Goal: Information Seeking & Learning: Learn about a topic

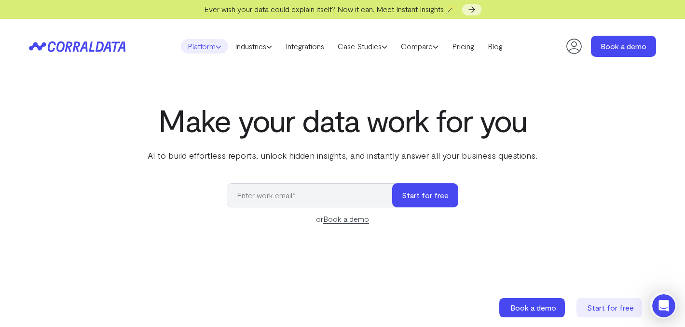
click at [216, 48] on use at bounding box center [218, 47] width 5 height 2
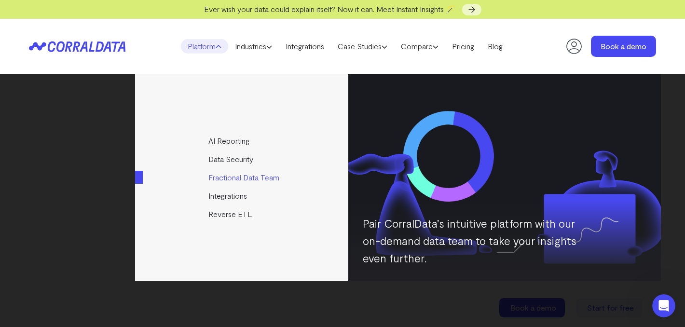
click at [268, 175] on link "Fractional Data Team" at bounding box center [242, 177] width 215 height 18
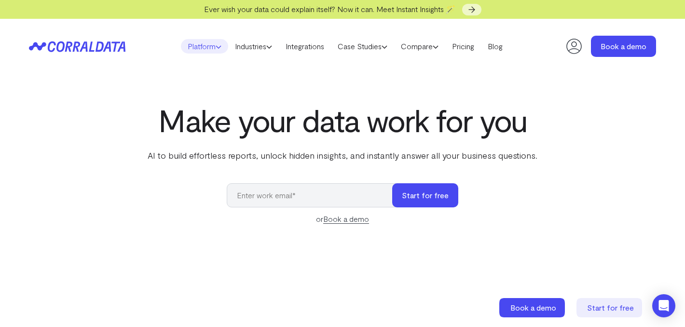
click at [216, 46] on icon at bounding box center [219, 47] width 6 height 6
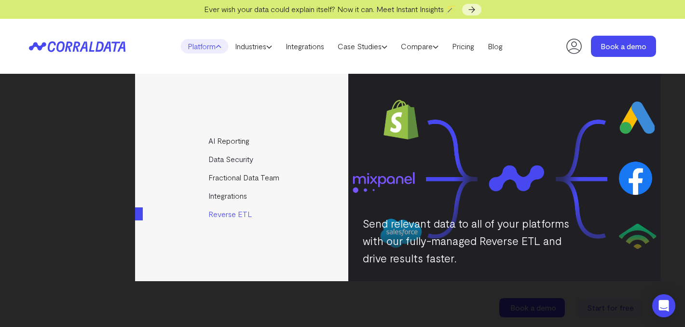
click at [225, 215] on link "Reverse ETL" at bounding box center [242, 214] width 215 height 18
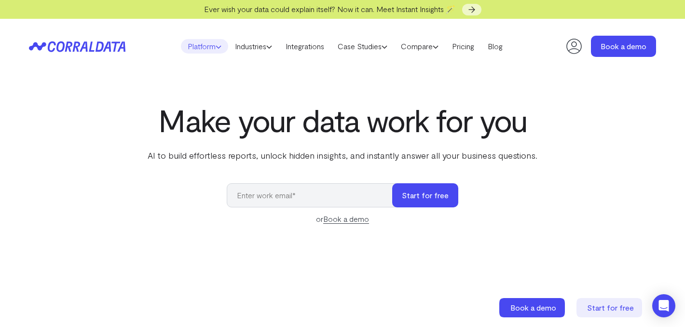
click at [204, 48] on link "Platform" at bounding box center [204, 46] width 47 height 14
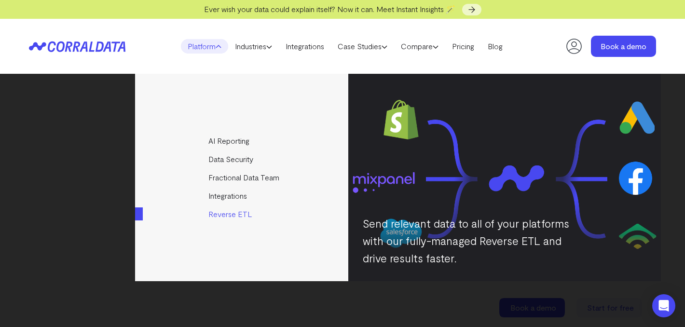
click at [225, 214] on link "Reverse ETL" at bounding box center [242, 214] width 215 height 18
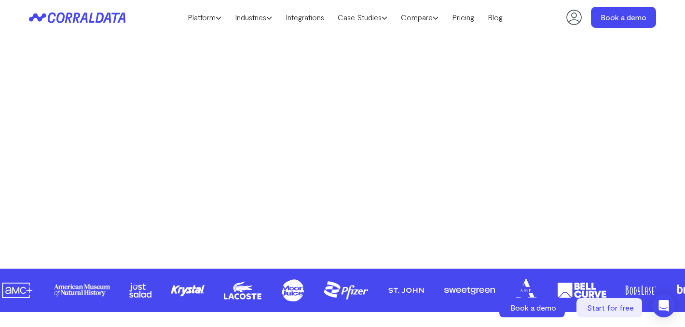
scroll to position [341, 0]
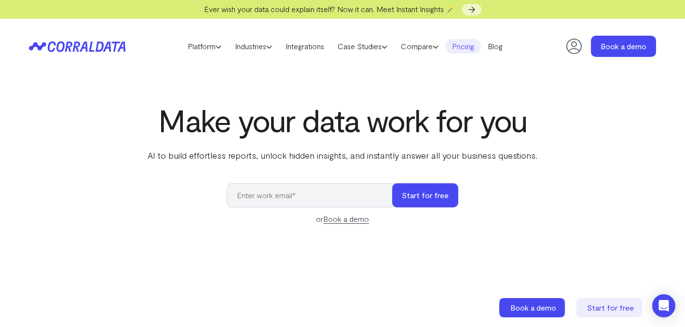
click at [472, 48] on link "Pricing" at bounding box center [463, 46] width 36 height 14
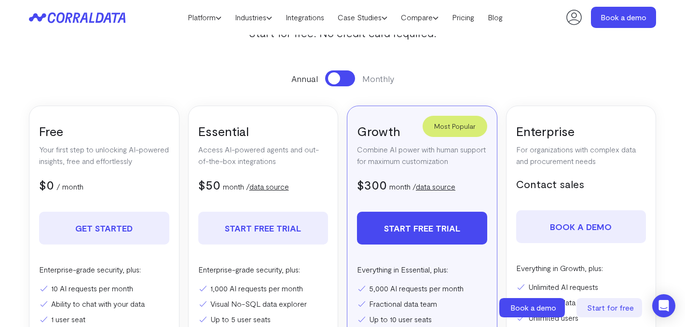
scroll to position [121, 0]
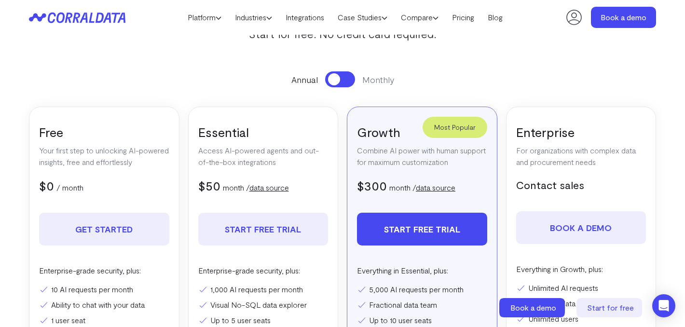
click at [283, 191] on link "data source" at bounding box center [269, 187] width 40 height 9
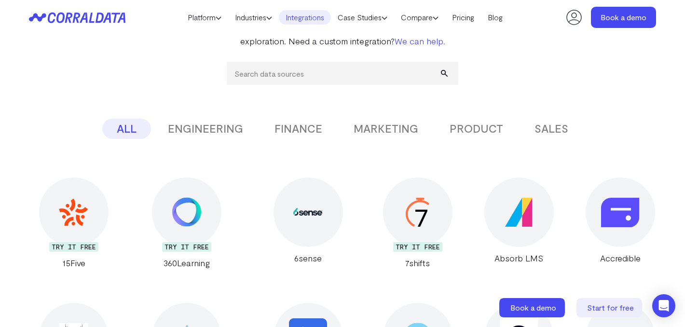
scroll to position [137, 0]
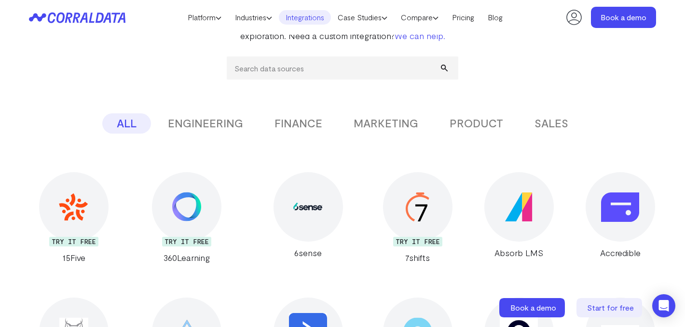
click at [383, 121] on button "MARKETING" at bounding box center [386, 123] width 94 height 20
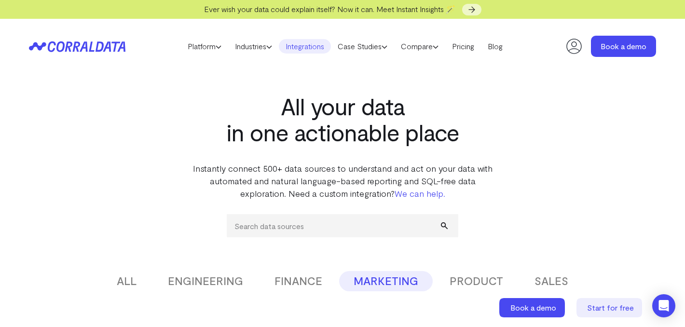
scroll to position [3, 0]
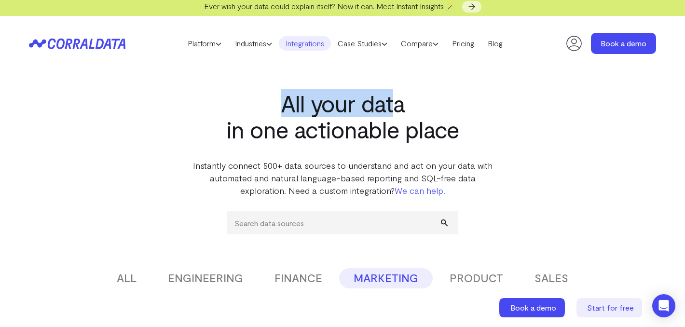
drag, startPoint x: 284, startPoint y: 104, endPoint x: 395, endPoint y: 111, distance: 111.2
click at [395, 111] on h1 "All your data in one actionable place" at bounding box center [342, 116] width 304 height 52
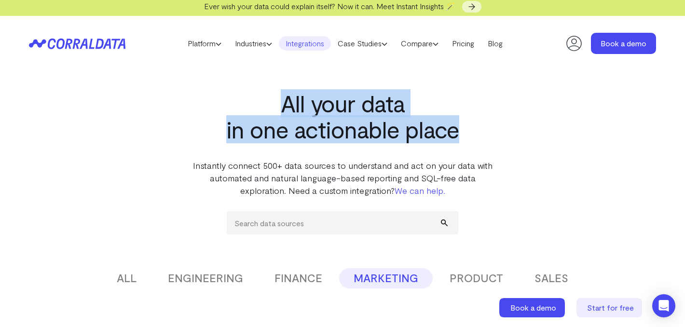
drag, startPoint x: 457, startPoint y: 135, endPoint x: 276, endPoint y: 107, distance: 183.6
click at [276, 107] on h1 "All your data in one actionable place" at bounding box center [342, 116] width 304 height 52
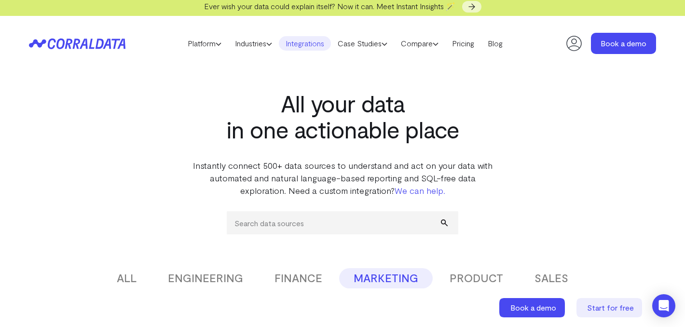
click at [336, 159] on section "All your data in one actionable place Instantly connect 500+ data sources to un…" at bounding box center [342, 134] width 304 height 126
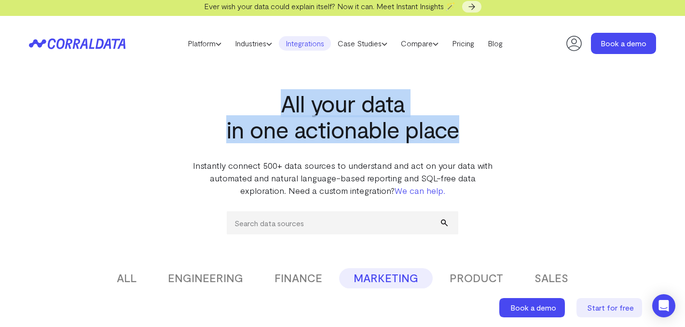
drag, startPoint x: 457, startPoint y: 133, endPoint x: 281, endPoint y: 102, distance: 178.1
click at [281, 102] on h1 "All your data in one actionable place" at bounding box center [342, 116] width 304 height 52
click at [300, 282] on button "FINANCE" at bounding box center [298, 278] width 77 height 20
click at [231, 273] on button "ENGINEERING" at bounding box center [205, 278] width 104 height 20
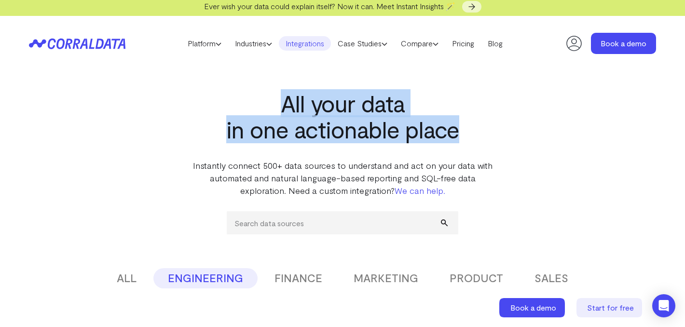
click at [283, 281] on button "FINANCE" at bounding box center [298, 278] width 77 height 20
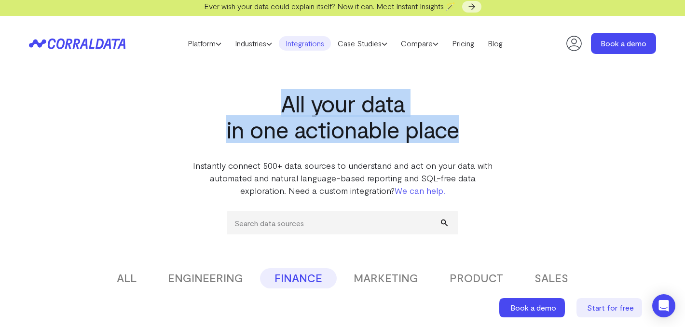
click at [384, 276] on button "MARKETING" at bounding box center [386, 278] width 94 height 20
click at [467, 279] on button "PRODUCT" at bounding box center [476, 278] width 82 height 20
click at [386, 277] on button "MARKETING" at bounding box center [386, 278] width 94 height 20
click at [490, 278] on button "PRODUCT" at bounding box center [476, 278] width 82 height 20
click at [554, 285] on button "SALES" at bounding box center [551, 278] width 63 height 20
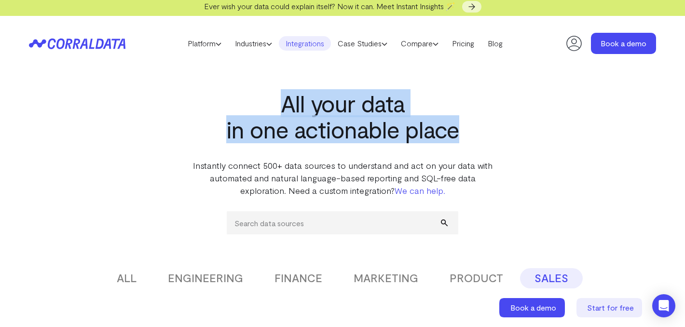
click at [304, 275] on button "FINANCE" at bounding box center [298, 278] width 77 height 20
click at [238, 273] on button "ENGINEERING" at bounding box center [205, 278] width 104 height 20
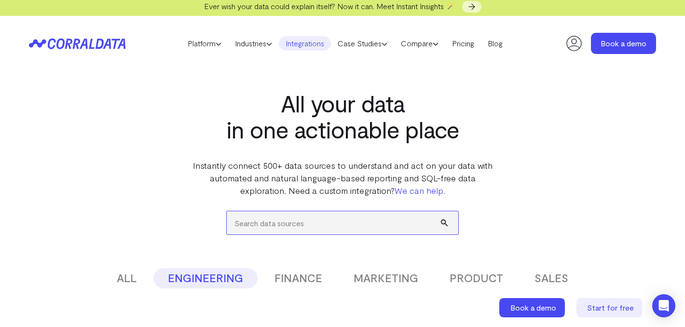
click at [280, 215] on input "search" at bounding box center [342, 222] width 231 height 23
click at [60, 50] on header "Platform AI Reporting Use AI to effortlessly answer any business questions from…" at bounding box center [342, 43] width 627 height 55
click at [79, 40] on icon at bounding box center [71, 43] width 47 height 11
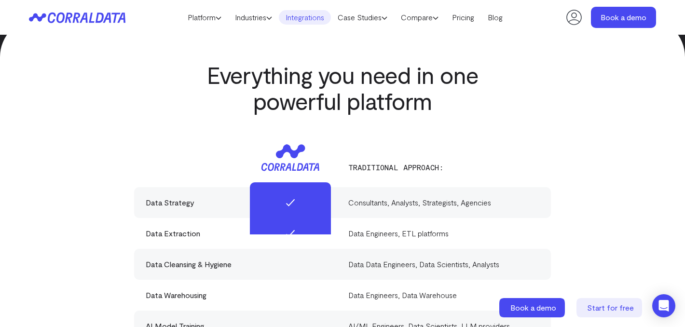
scroll to position [2752, 0]
